Goal: Check status: Check status

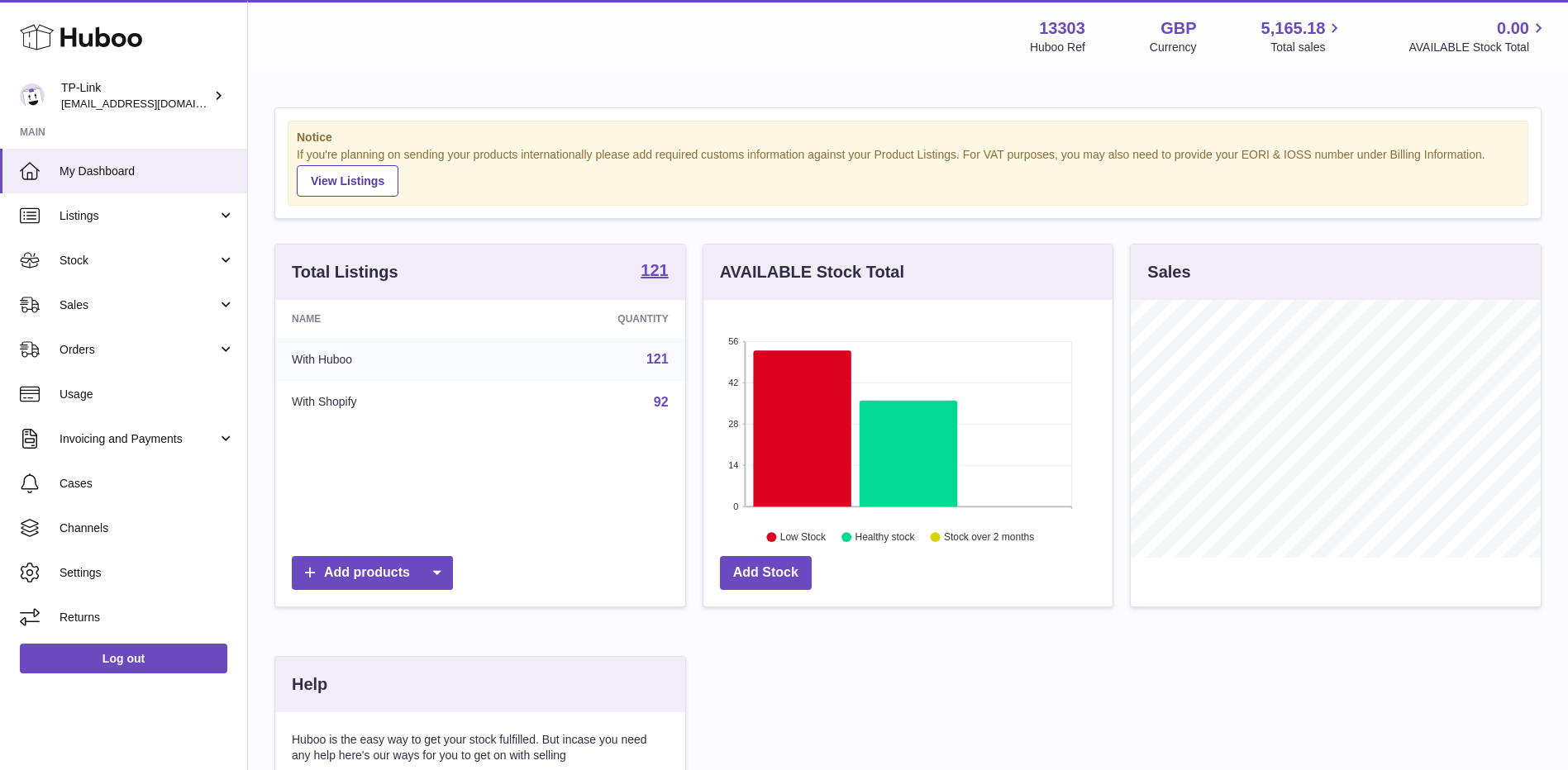
scroll to position [258, 409]
click at [139, 302] on span "Sales" at bounding box center [138, 305] width 158 height 16
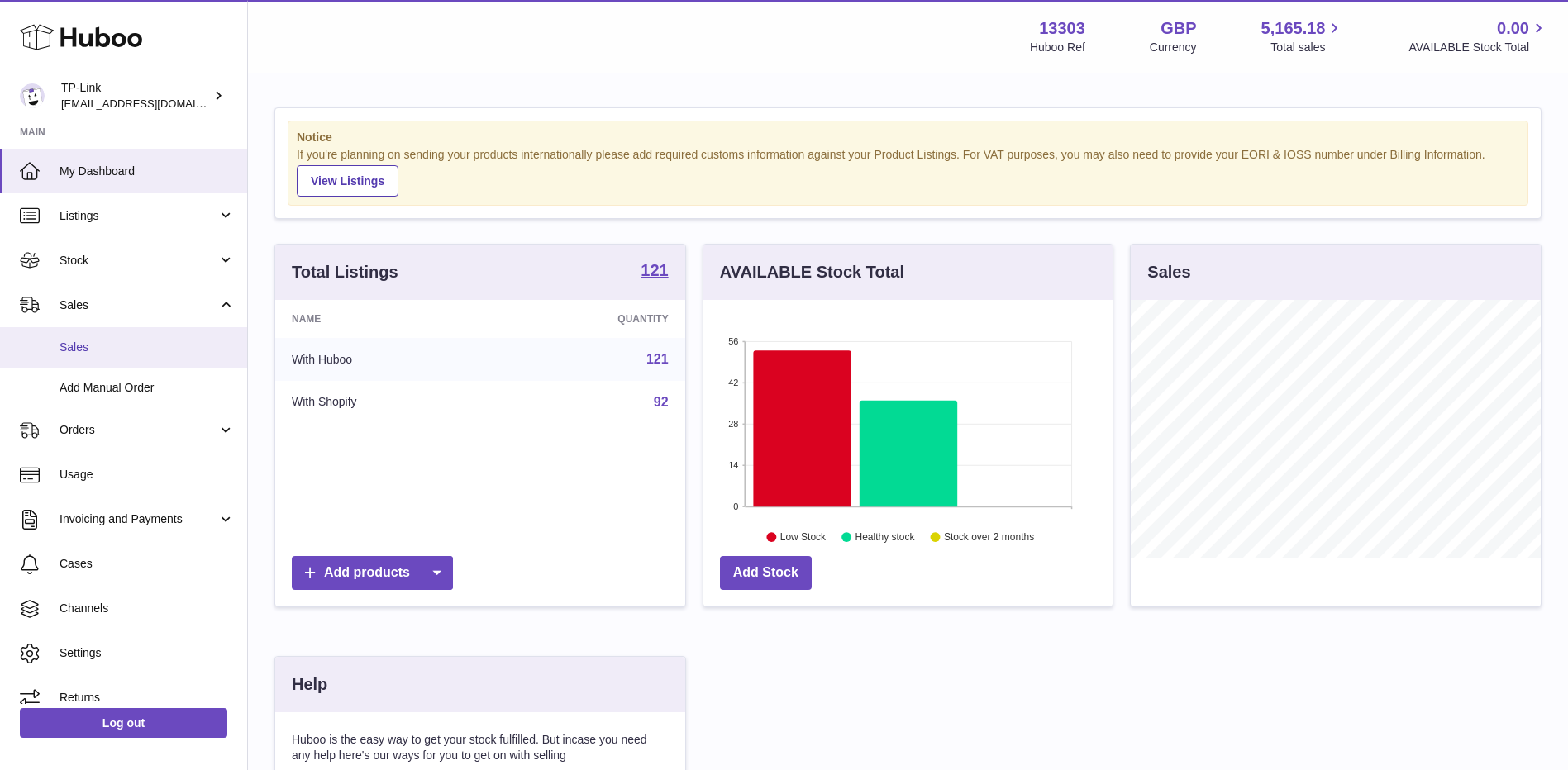
click at [122, 353] on span "Sales" at bounding box center [146, 348] width 176 height 16
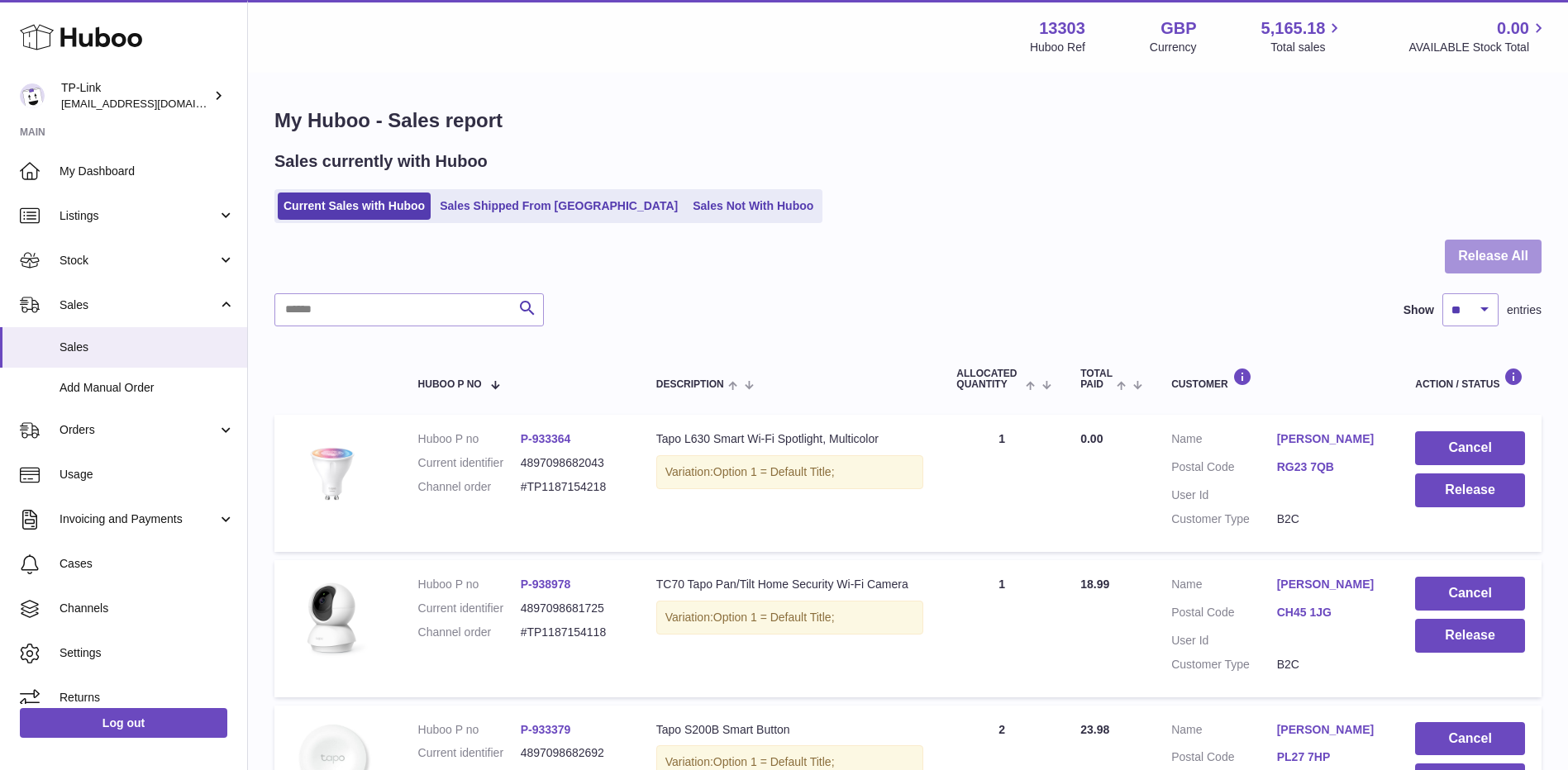
click at [1497, 254] on button "Release All" at bounding box center [1493, 257] width 97 height 34
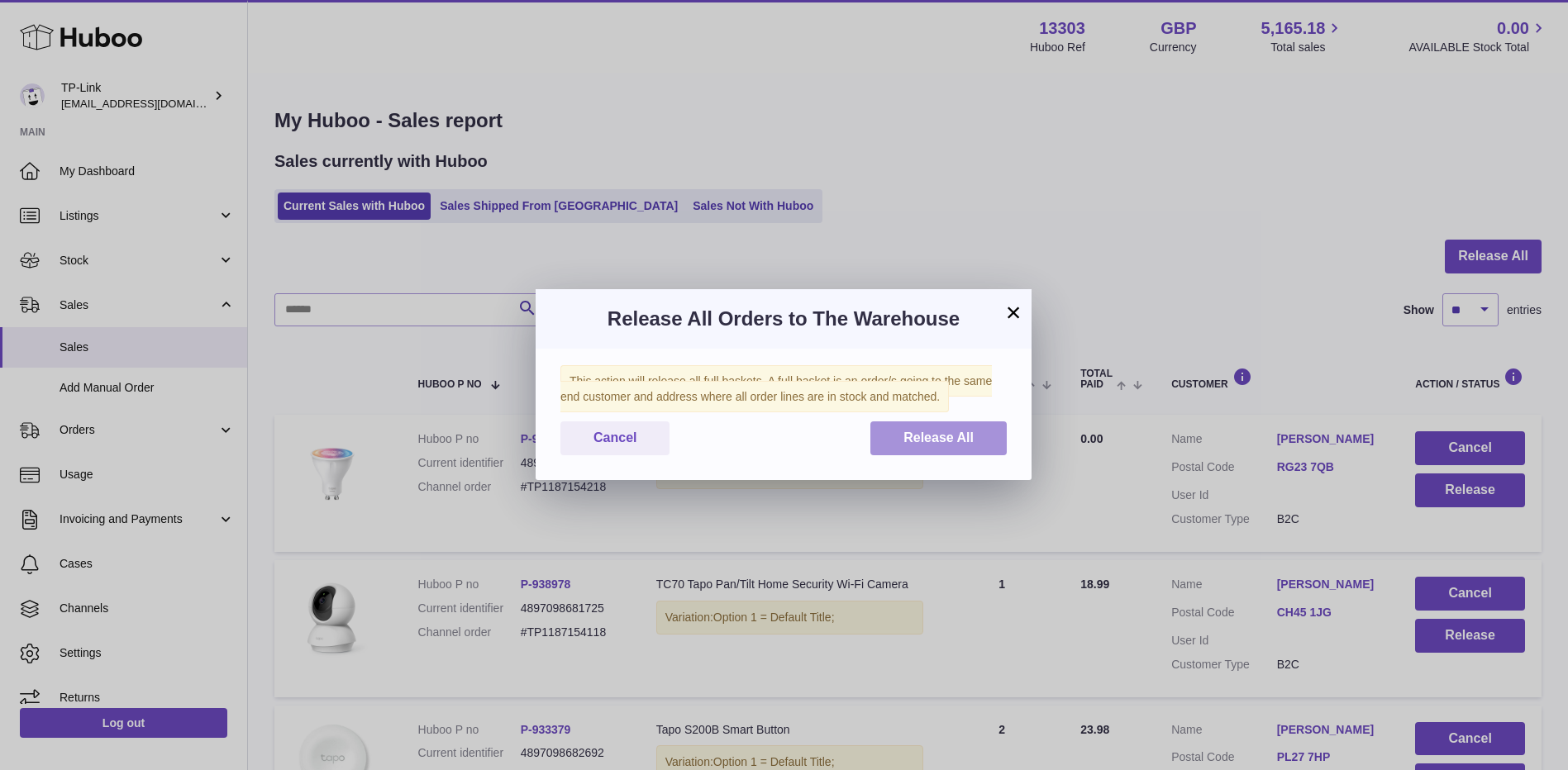
click at [944, 433] on span "Release All" at bounding box center [939, 437] width 71 height 14
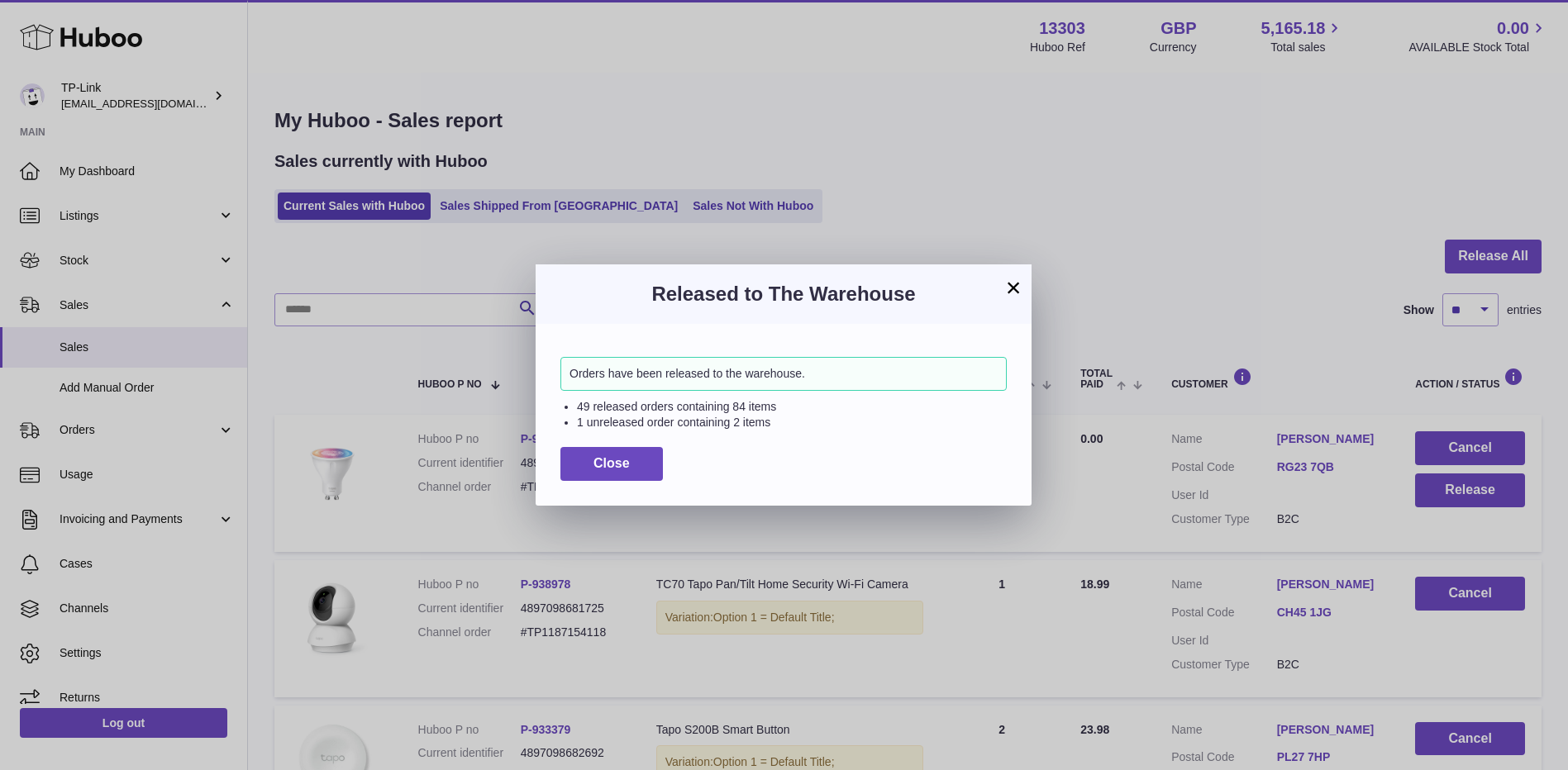
click at [1007, 287] on button "×" at bounding box center [1013, 288] width 19 height 19
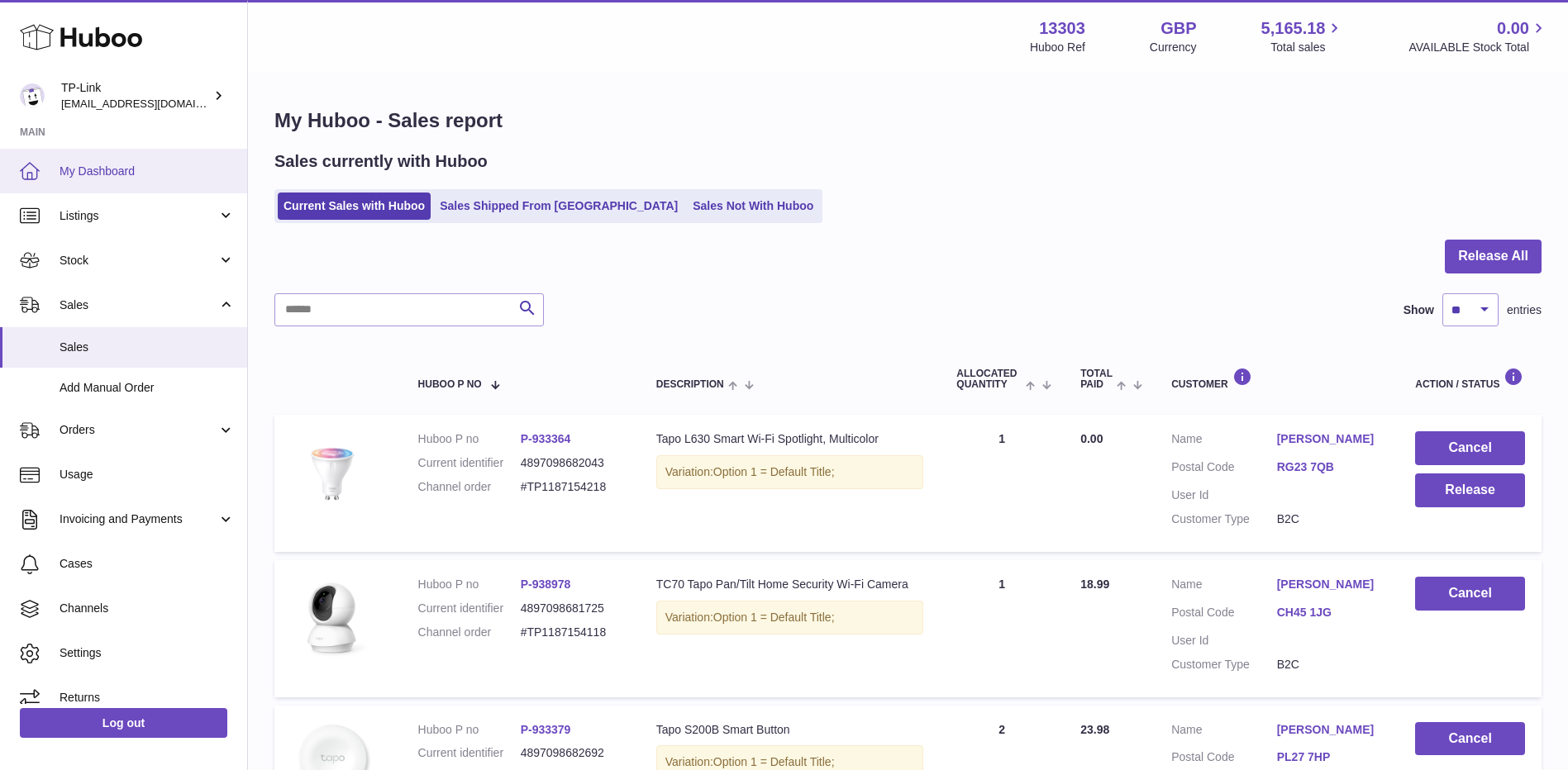
click at [86, 163] on span "My Dashboard" at bounding box center [146, 171] width 176 height 16
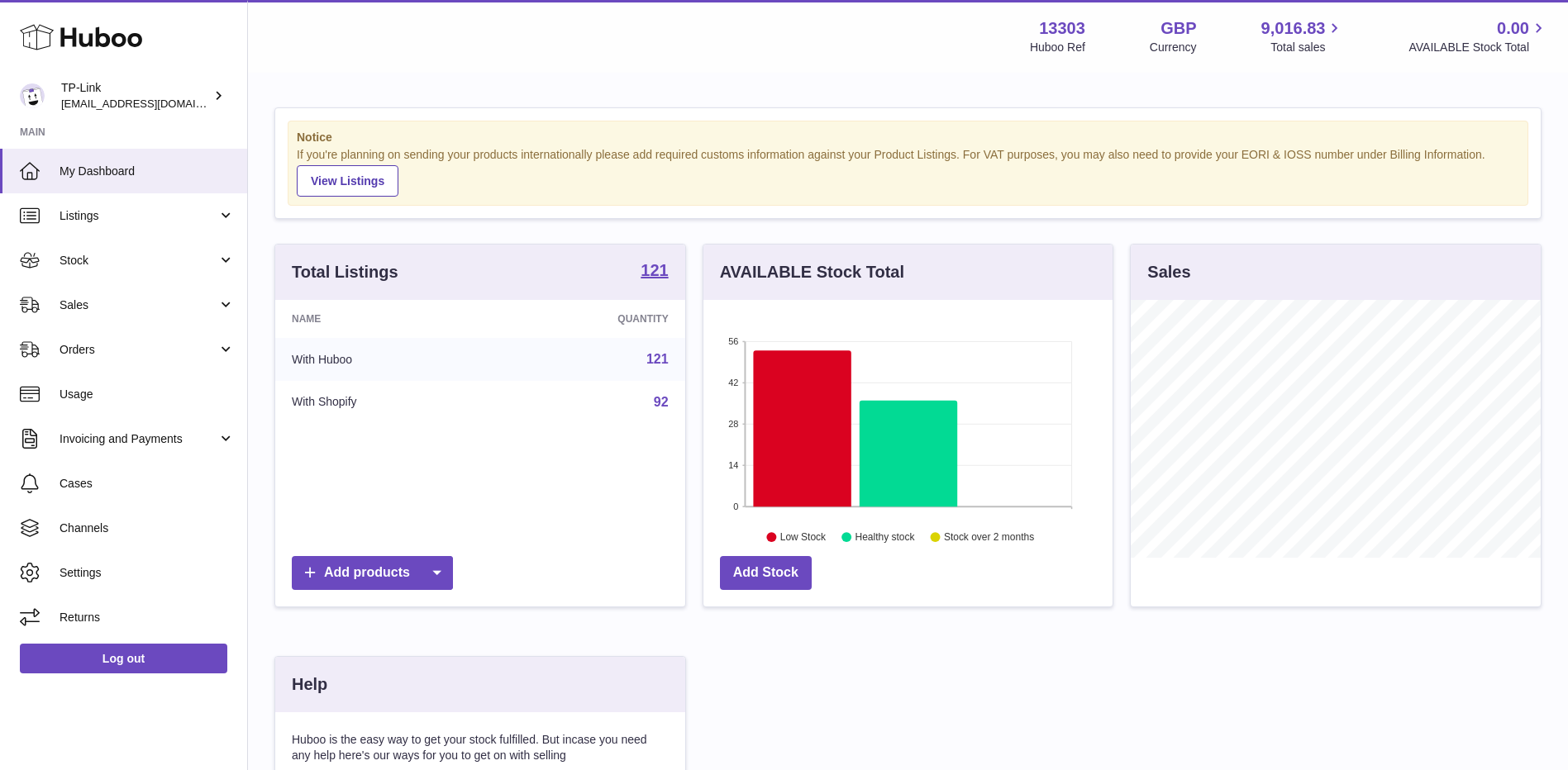
scroll to position [258, 409]
click at [88, 298] on span "Sales" at bounding box center [138, 305] width 158 height 16
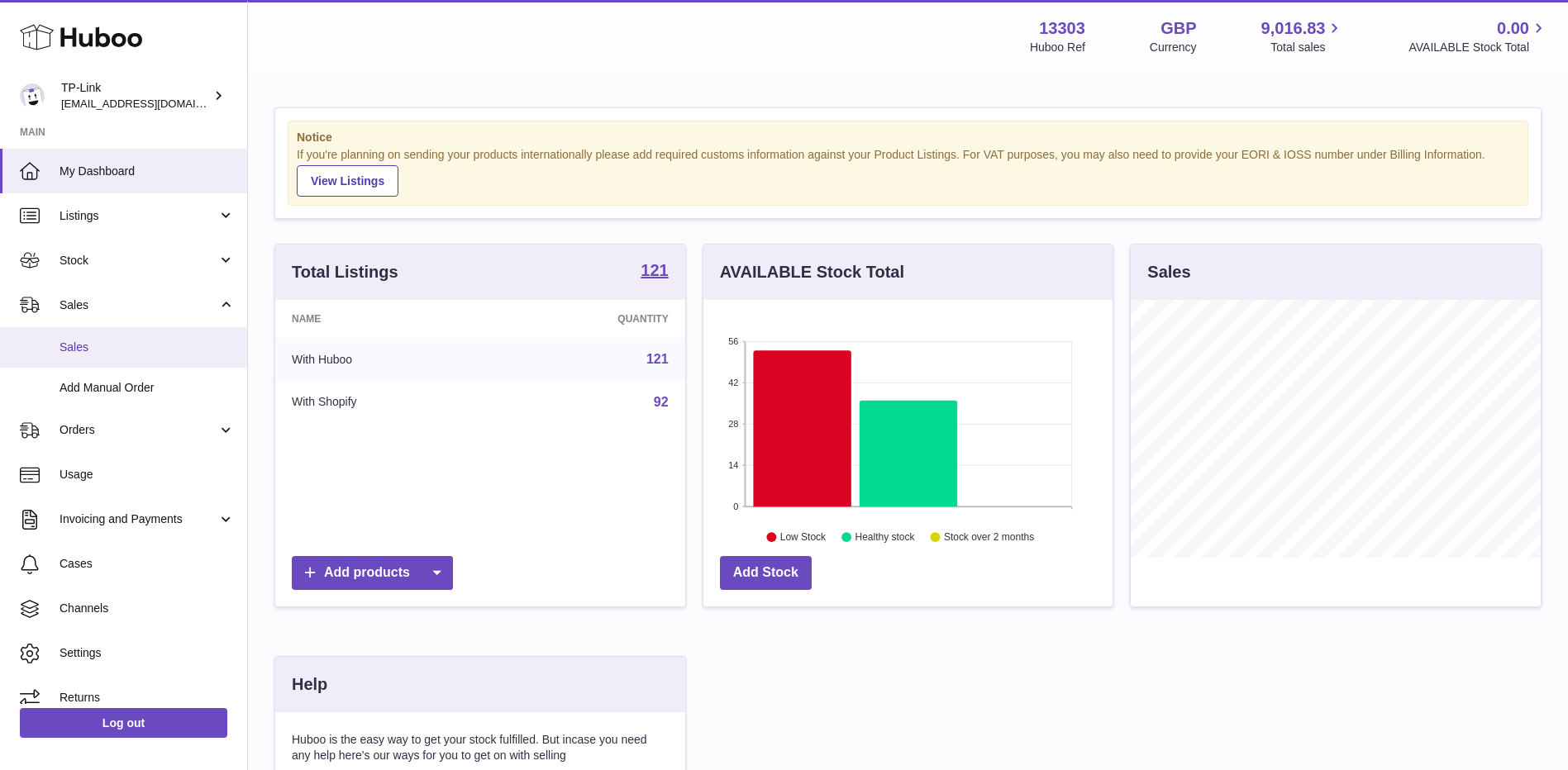
click at [114, 344] on span "Sales" at bounding box center [146, 348] width 176 height 16
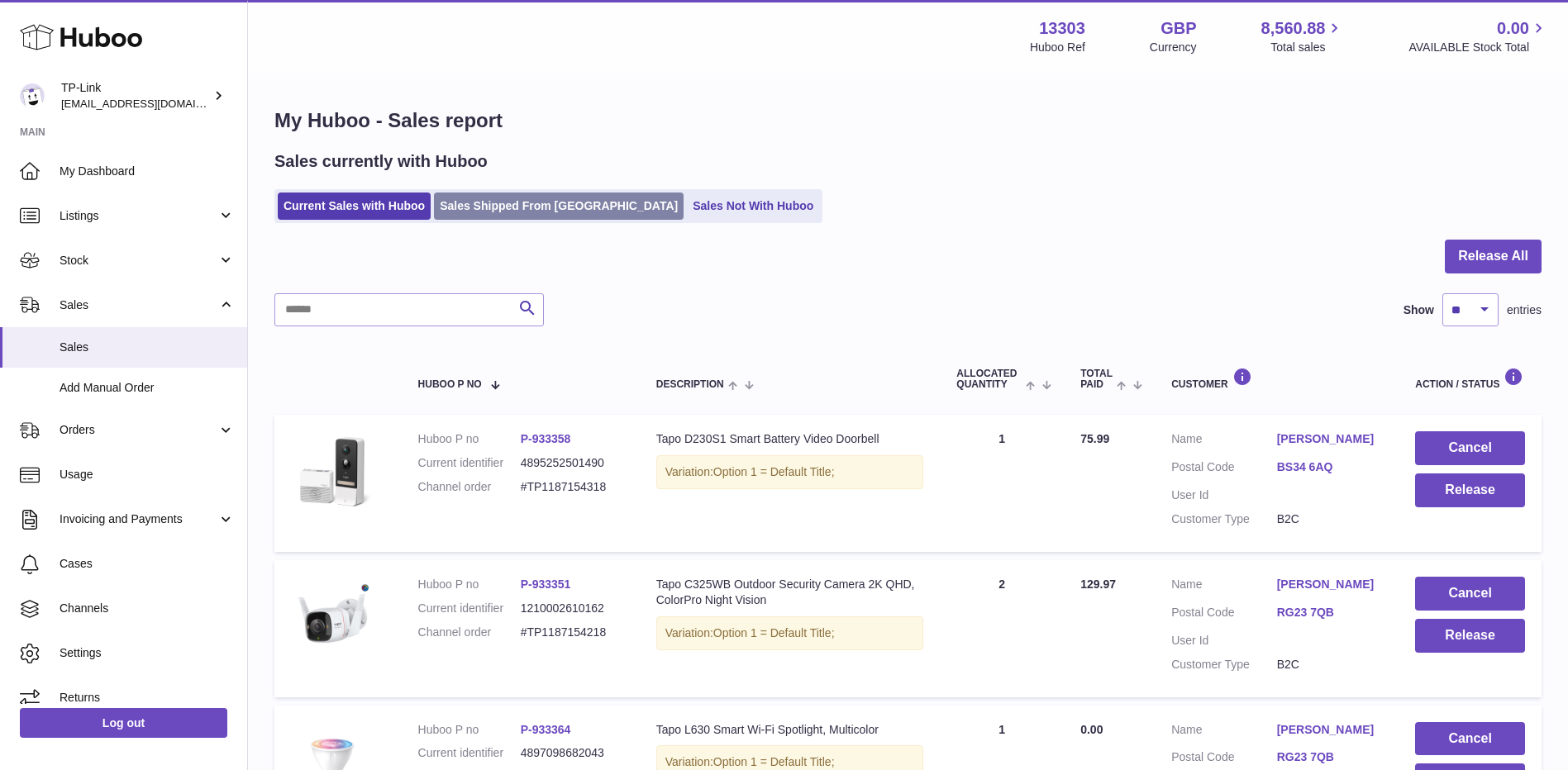
click at [480, 205] on link "Sales Shipped From [GEOGRAPHIC_DATA]" at bounding box center [559, 206] width 250 height 27
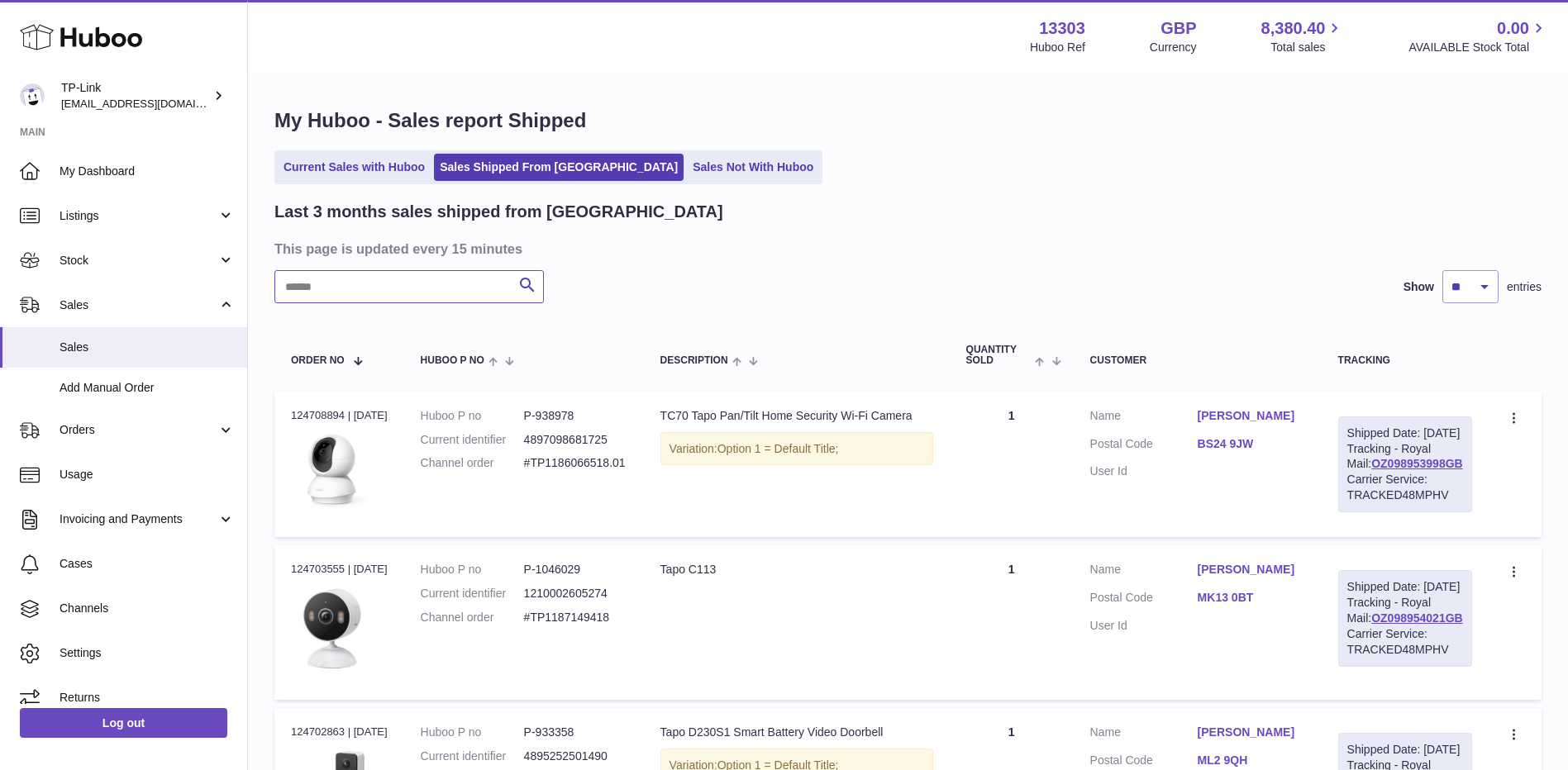
click at [392, 293] on input "text" at bounding box center [409, 286] width 269 height 33
paste input "**********"
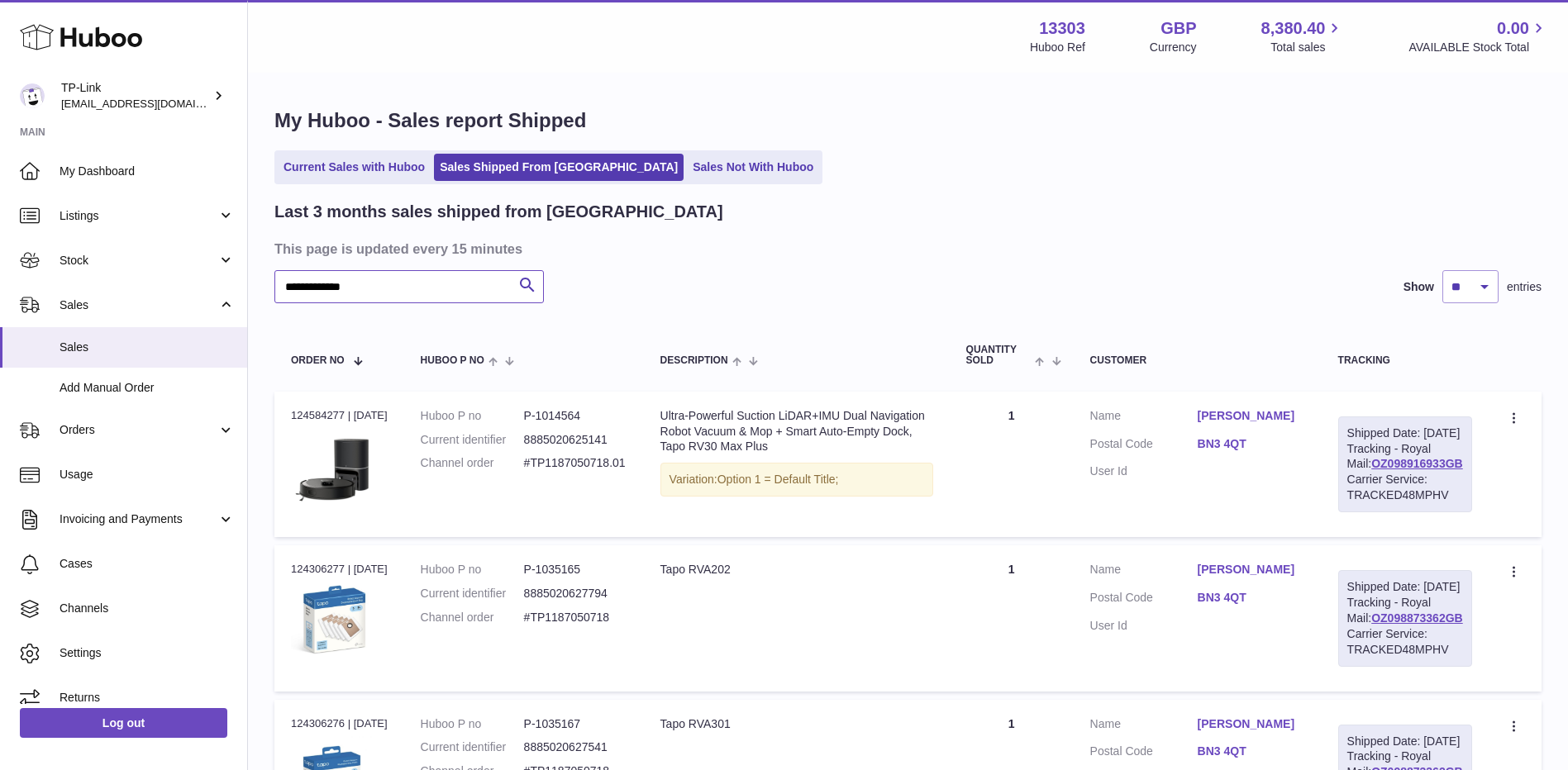
type input "**********"
drag, startPoint x: 1453, startPoint y: 493, endPoint x: 1357, endPoint y: 493, distance: 96.0
click at [1357, 493] on div "Shipped Date: 13th Sep 2025 Tracking - Royal Mail: OZ098916933GB Carrier Servic…" at bounding box center [1405, 464] width 134 height 96
copy link "OZ098916933GB"
click at [1386, 470] on link "OZ098916933GB" at bounding box center [1417, 463] width 92 height 13
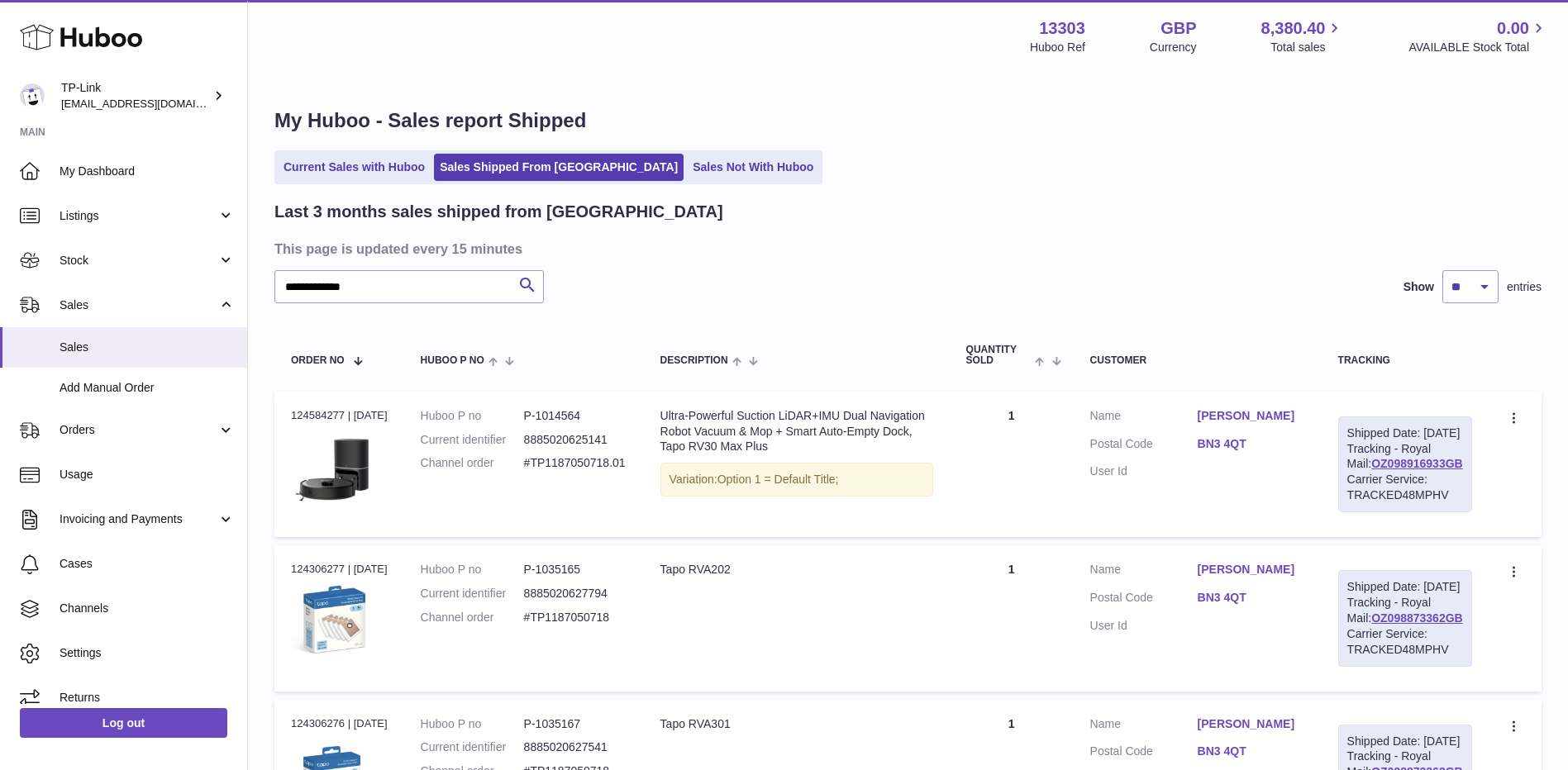
copy link "OZ098916933GB"
click at [349, 153] on ul "Current Sales with Huboo Sales Shipped From Huboo Sales Not With Huboo" at bounding box center [548, 167] width 548 height 34
click at [355, 171] on link "Current Sales with Huboo" at bounding box center [354, 167] width 153 height 27
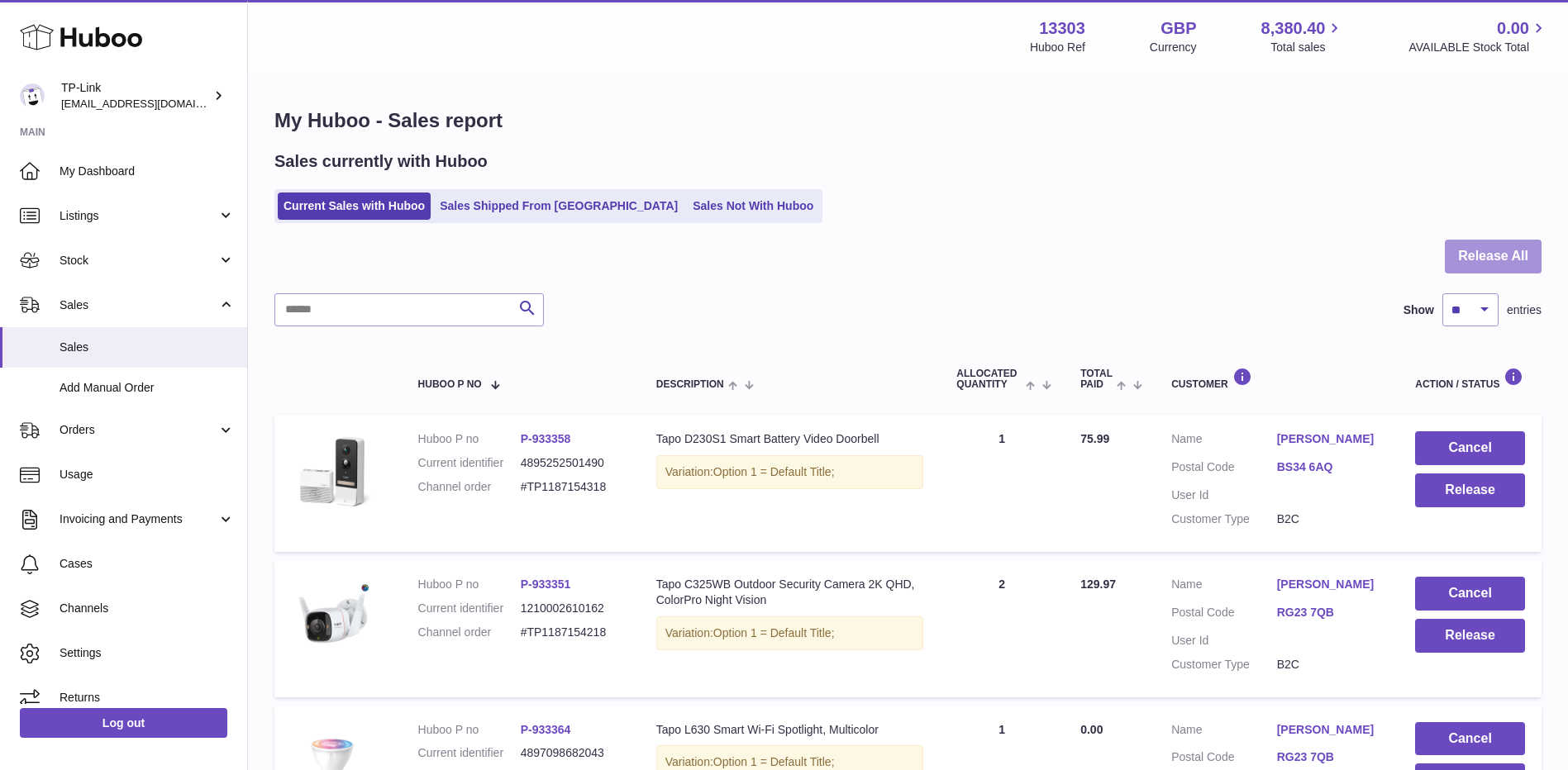
click at [1478, 259] on button "Release All" at bounding box center [1493, 257] width 97 height 34
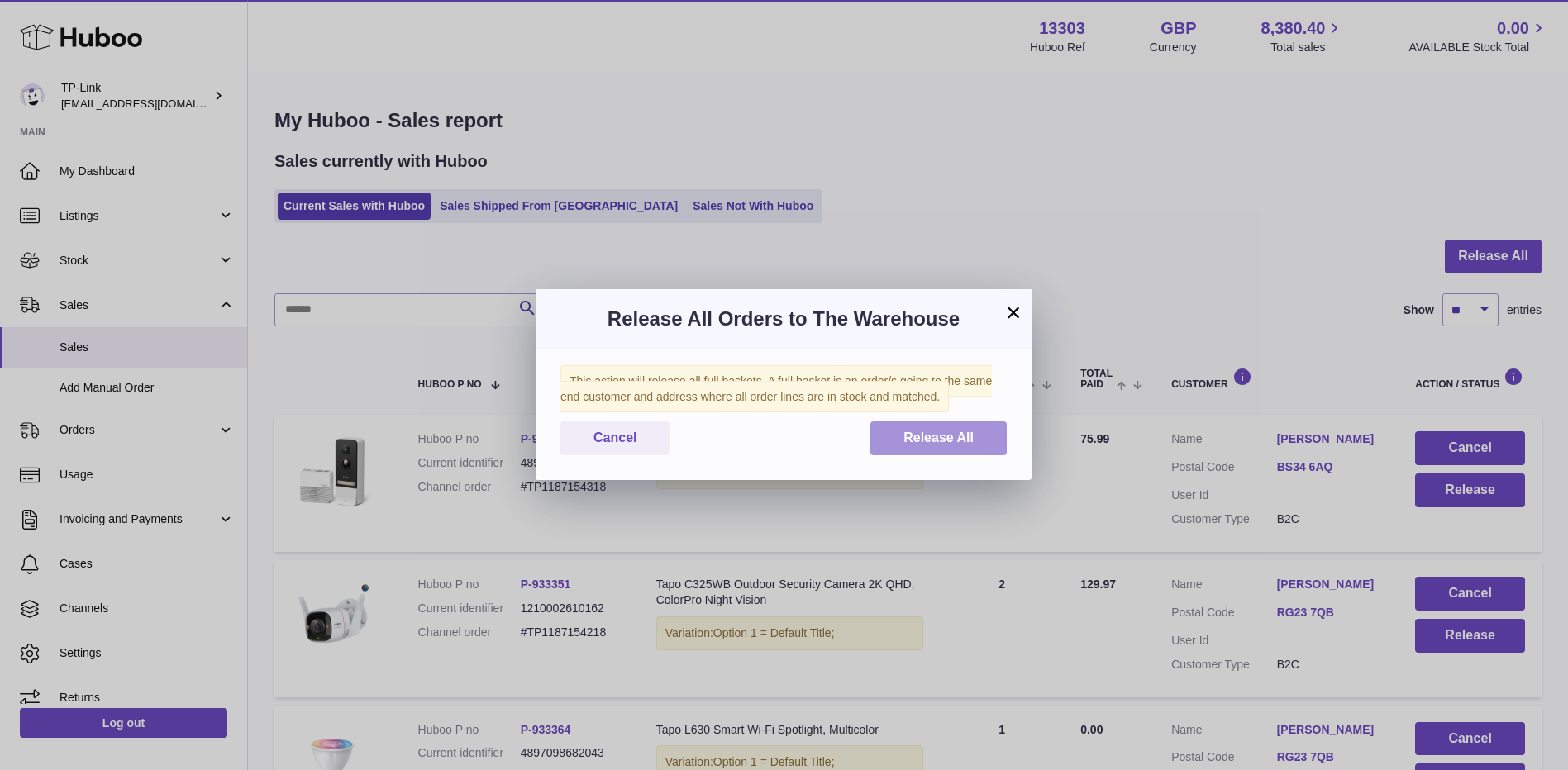
click at [957, 430] on span "Release All" at bounding box center [939, 437] width 71 height 14
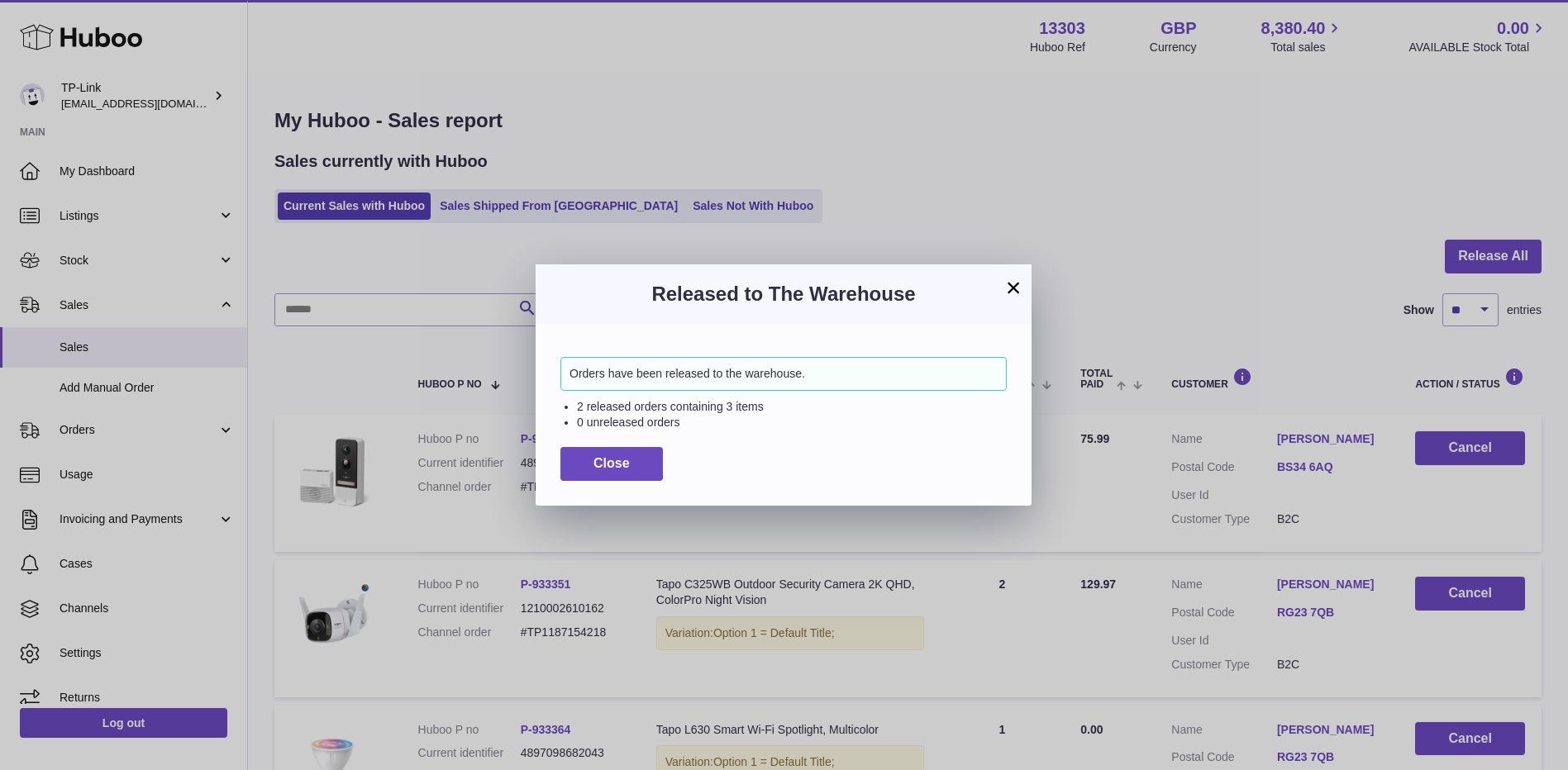
click at [1013, 285] on button "×" at bounding box center [1013, 288] width 19 height 19
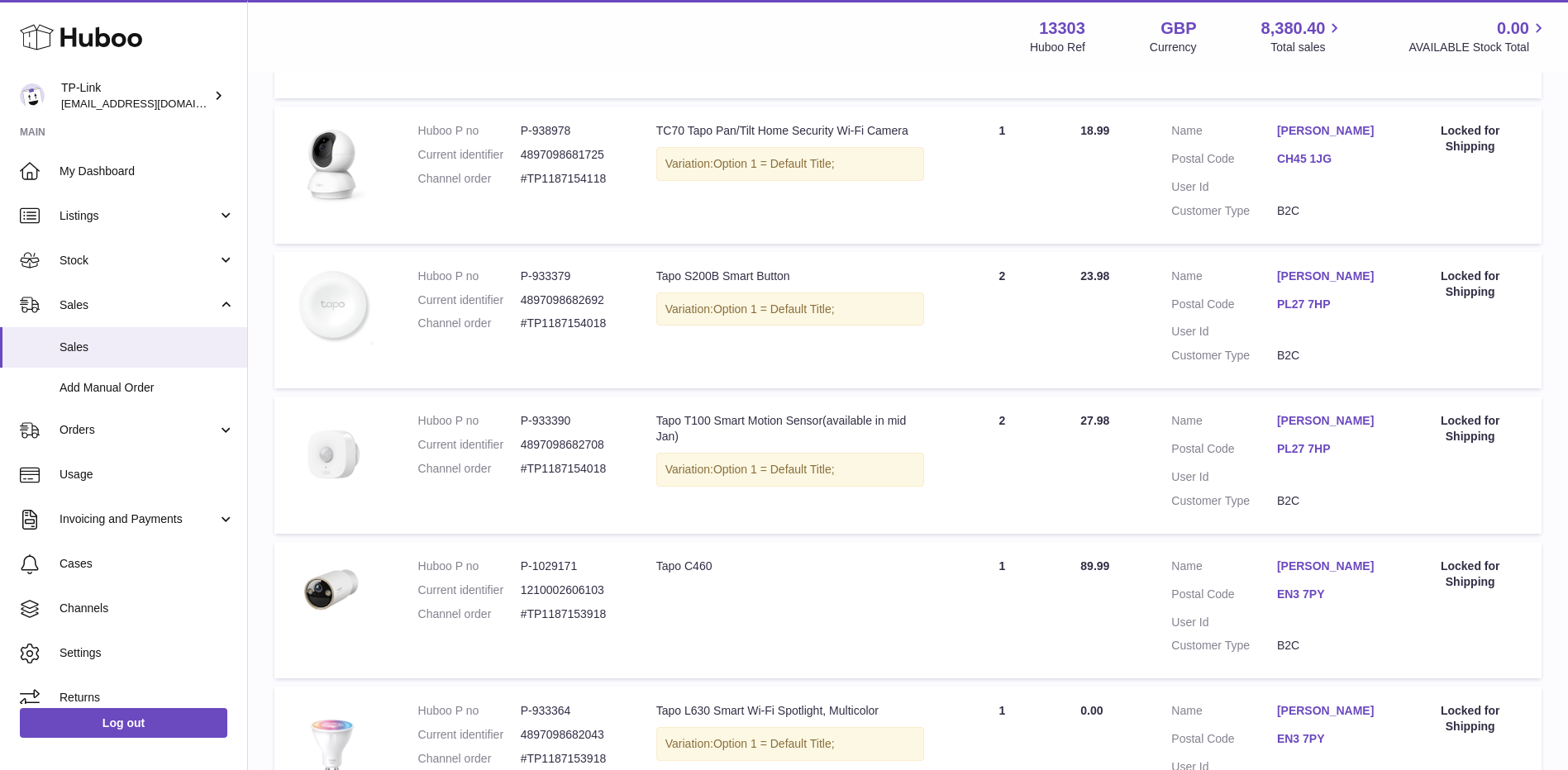
scroll to position [826, 0]
